Goal: Transaction & Acquisition: Book appointment/travel/reservation

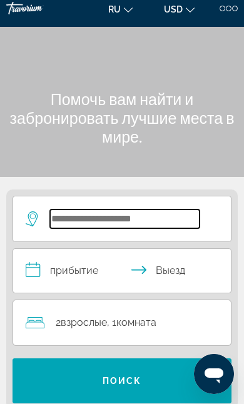
click at [129, 217] on input "Search hotel destination" at bounding box center [124, 218] width 149 height 19
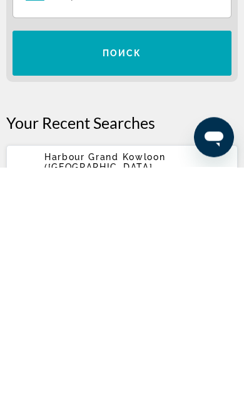
scroll to position [101, 0]
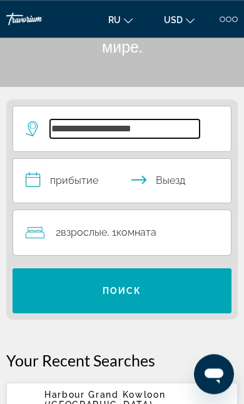
type input "**********"
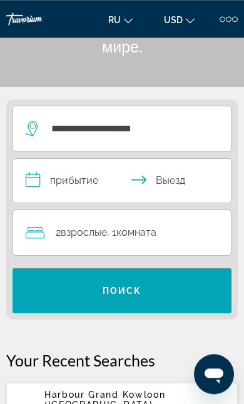
click at [58, 174] on input "**********" at bounding box center [124, 182] width 222 height 47
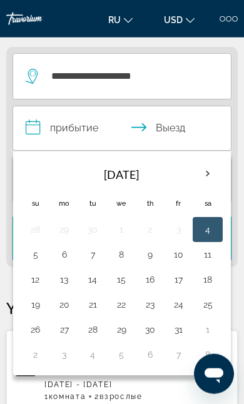
scroll to position [156, 0]
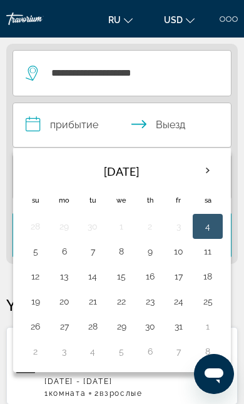
click at [209, 169] on th "Next month" at bounding box center [207, 170] width 27 height 27
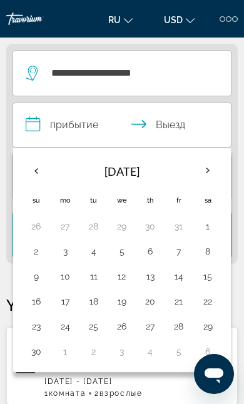
click at [66, 246] on button "3" at bounding box center [64, 250] width 14 height 17
click at [39, 275] on button "9" at bounding box center [36, 275] width 16 height 17
type input "**********"
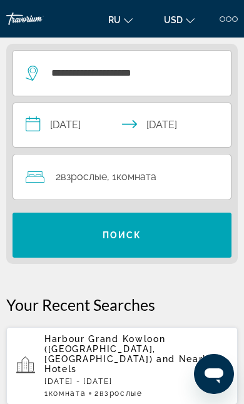
click at [175, 231] on span "Search" at bounding box center [121, 235] width 219 height 30
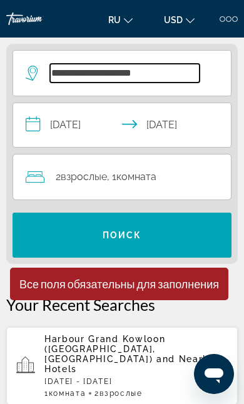
click at [188, 67] on input "**********" at bounding box center [124, 73] width 149 height 19
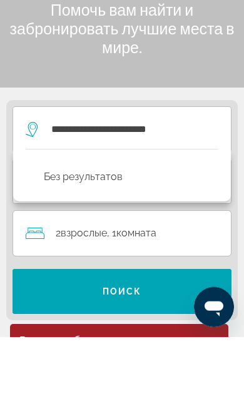
scroll to position [0, 0]
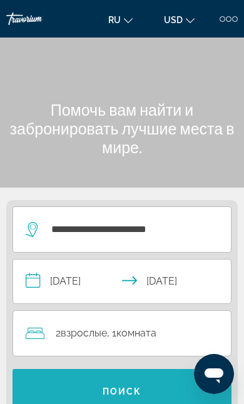
click at [148, 392] on span "Search" at bounding box center [121, 391] width 219 height 30
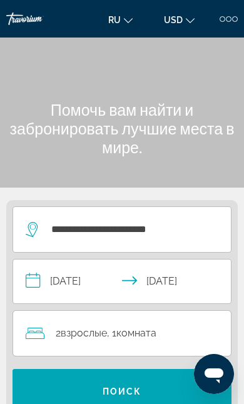
click at [132, 387] on span "Поиск" at bounding box center [121, 391] width 39 height 10
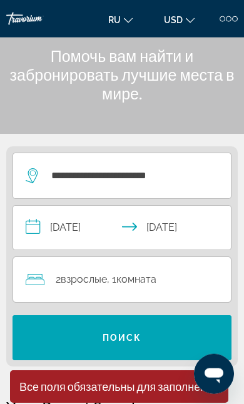
scroll to position [54, 0]
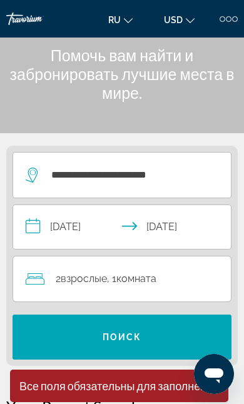
click at [28, 333] on span "Search" at bounding box center [121, 337] width 219 height 30
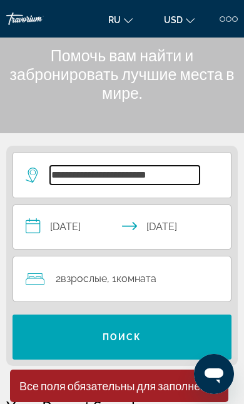
click at [127, 172] on input "**********" at bounding box center [124, 175] width 149 height 19
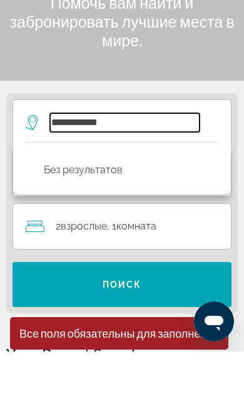
click at [142, 166] on input "**********" at bounding box center [124, 175] width 149 height 19
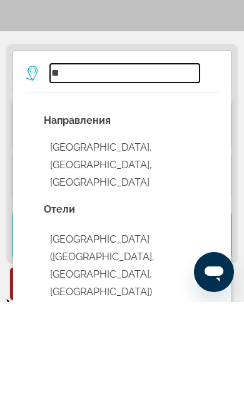
type input "*"
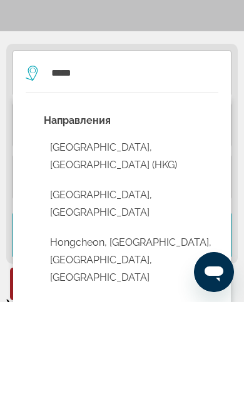
click at [70, 237] on button "[GEOGRAPHIC_DATA], [GEOGRAPHIC_DATA] (HKG)" at bounding box center [131, 257] width 174 height 41
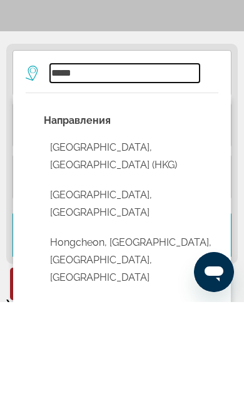
type input "**********"
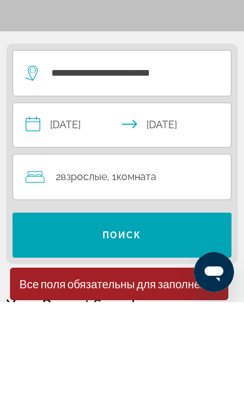
click at [104, 272] on span "Взрослые" at bounding box center [84, 278] width 46 height 12
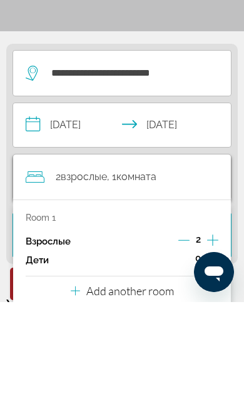
scroll to position [156, 0]
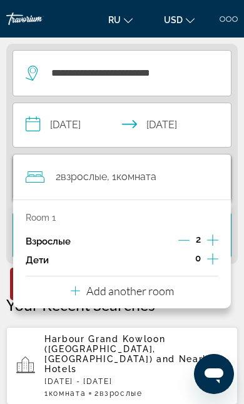
click at [79, 291] on icon "Travelers: 2 adults, 0 children" at bounding box center [75, 290] width 9 height 15
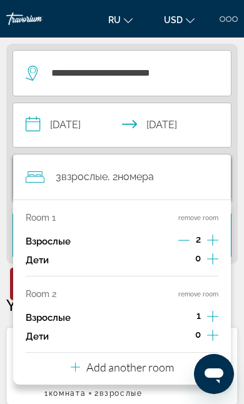
click at [216, 312] on icon "Increment adults" at bounding box center [212, 316] width 11 height 15
click at [216, 381] on app-hotels-recent-search "Harbour Grand Kowloon ([GEOGRAPHIC_DATA], [GEOGRAPHIC_DATA]) and Nearby Hotels …" at bounding box center [121, 365] width 231 height 77
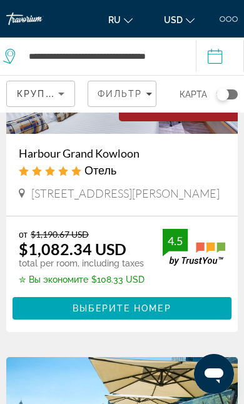
scroll to position [26, 0]
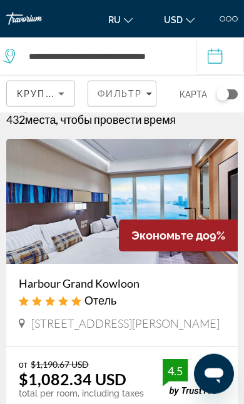
click at [28, 215] on img "Main content" at bounding box center [121, 201] width 231 height 125
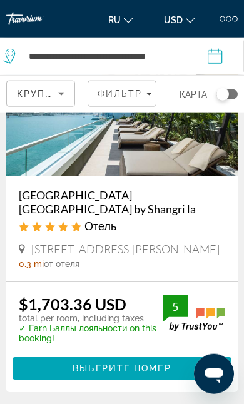
scroll to position [482, 0]
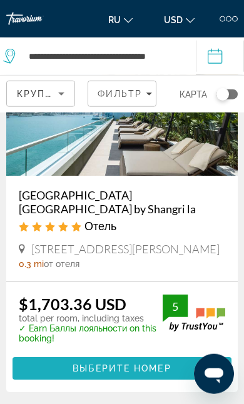
click at [64, 366] on span "Main content" at bounding box center [121, 368] width 219 height 30
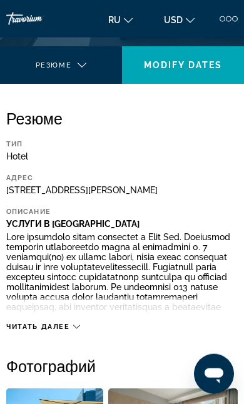
scroll to position [255, 0]
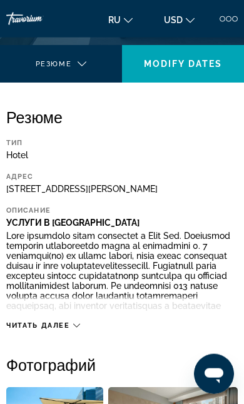
click at [17, 326] on span "Читать далее" at bounding box center [38, 325] width 64 height 8
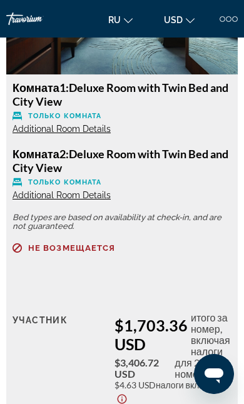
scroll to position [1943, 0]
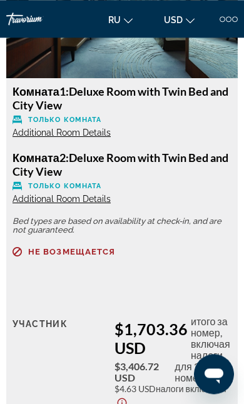
click at [21, 137] on span "Additional Room Details" at bounding box center [61, 132] width 98 height 10
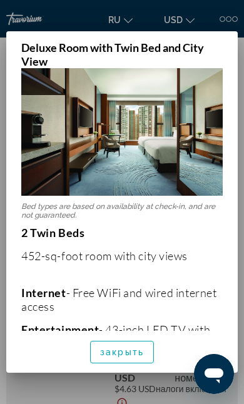
scroll to position [23, 0]
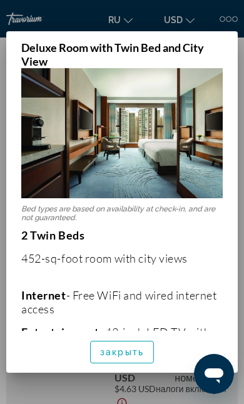
click at [96, 367] on span "button" at bounding box center [122, 352] width 62 height 30
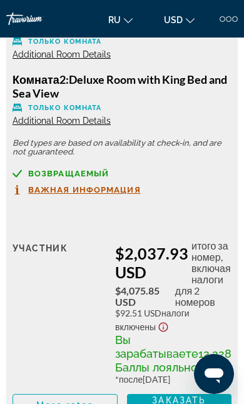
scroll to position [7193, 0]
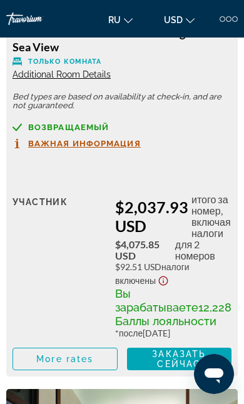
click at [44, 147] on span "Важная информация" at bounding box center [84, 143] width 112 height 8
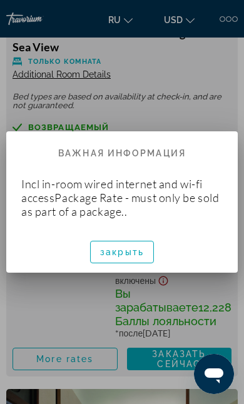
click at [9, 258] on div "закрыть" at bounding box center [121, 252] width 231 height 42
click at [103, 250] on span "закрыть" at bounding box center [122, 252] width 44 height 10
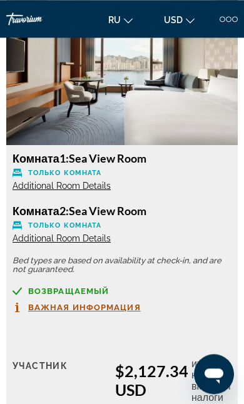
scroll to position [8697, 0]
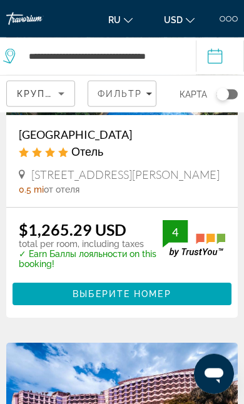
scroll to position [909, 0]
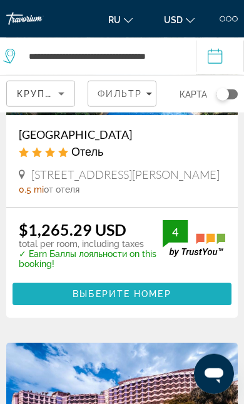
click at [156, 299] on span "Выберите номер" at bounding box center [121, 294] width 98 height 10
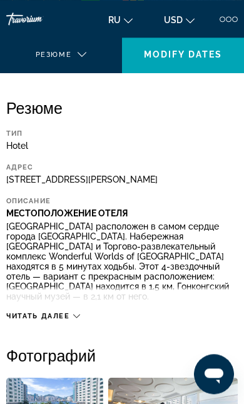
scroll to position [324, 0]
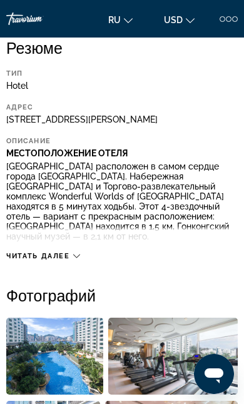
click at [27, 257] on div "Читать далее" at bounding box center [121, 243] width 231 height 34
click at [26, 260] on span "Читать далее" at bounding box center [38, 256] width 64 height 8
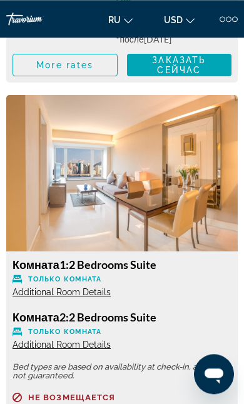
scroll to position [3169, 0]
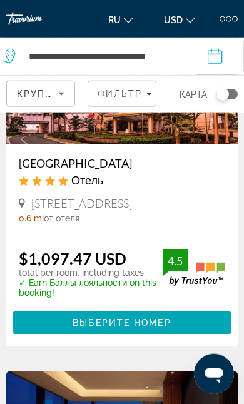
scroll to position [1233, 0]
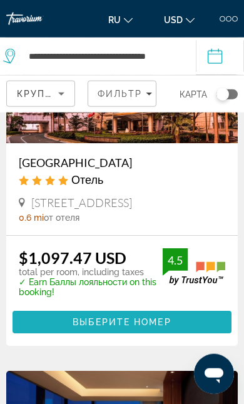
click at [116, 328] on span "Main content" at bounding box center [121, 322] width 219 height 30
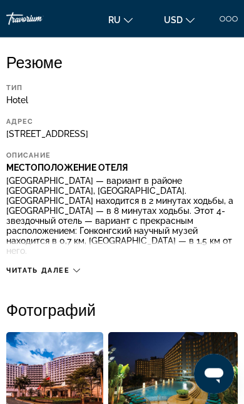
scroll to position [312, 0]
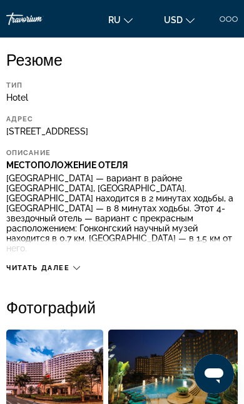
click at [24, 267] on span "Читать далее" at bounding box center [38, 268] width 64 height 8
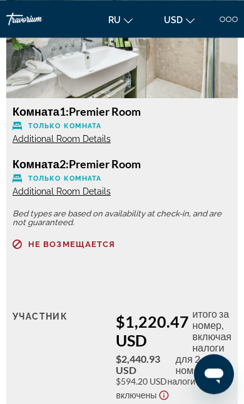
scroll to position [2849, 0]
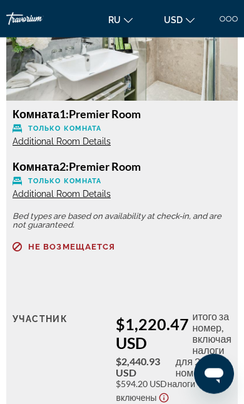
click at [28, 189] on span "Additional Room Details" at bounding box center [61, 194] width 98 height 10
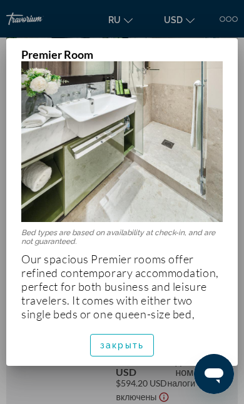
scroll to position [159, 0]
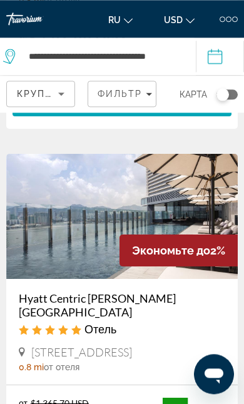
scroll to position [2169, 0]
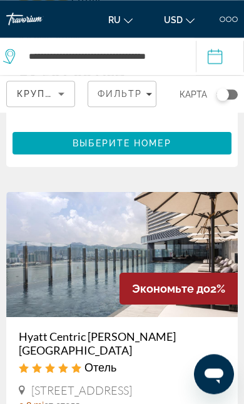
click at [61, 267] on img "Main content" at bounding box center [121, 254] width 231 height 125
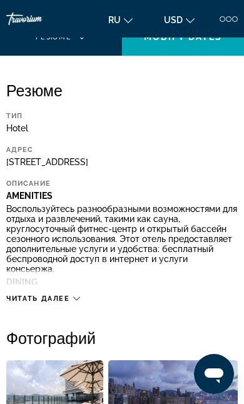
scroll to position [312, 0]
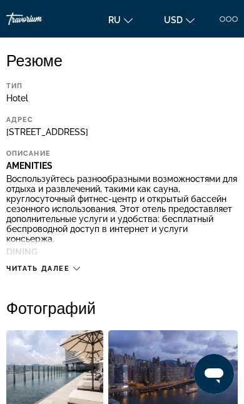
click at [18, 266] on div "Читать далее" at bounding box center [121, 256] width 231 height 34
click at [30, 262] on div "Читать далее" at bounding box center [121, 256] width 231 height 34
click at [54, 272] on span "Читать далее" at bounding box center [38, 268] width 64 height 8
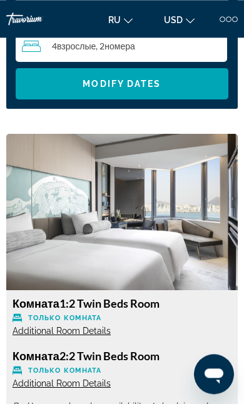
scroll to position [2264, 0]
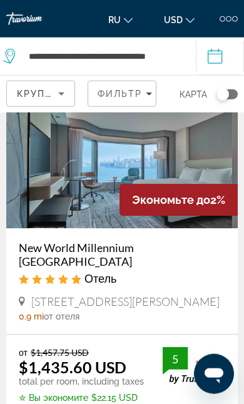
scroll to position [2613, 0]
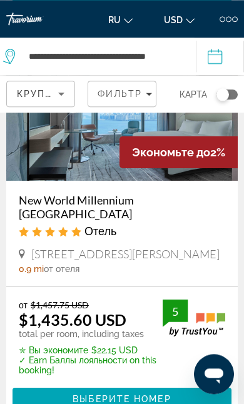
click at [43, 194] on h3 "New World Millennium [GEOGRAPHIC_DATA]" at bounding box center [122, 206] width 206 height 27
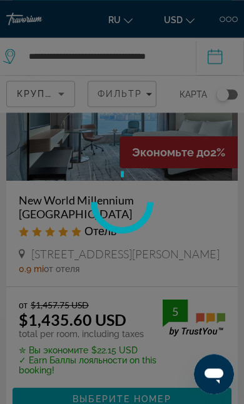
scroll to position [2659, 0]
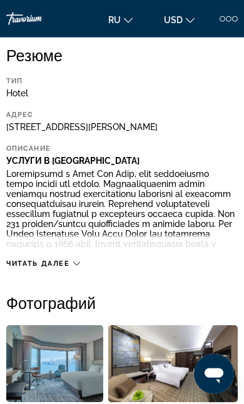
scroll to position [318, 0]
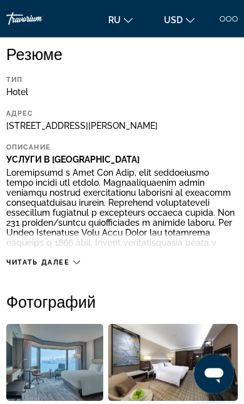
click at [11, 264] on div "Читать далее" at bounding box center [121, 249] width 231 height 34
click at [34, 266] on span "Читать далее" at bounding box center [38, 262] width 64 height 8
